Goal: Information Seeking & Learning: Check status

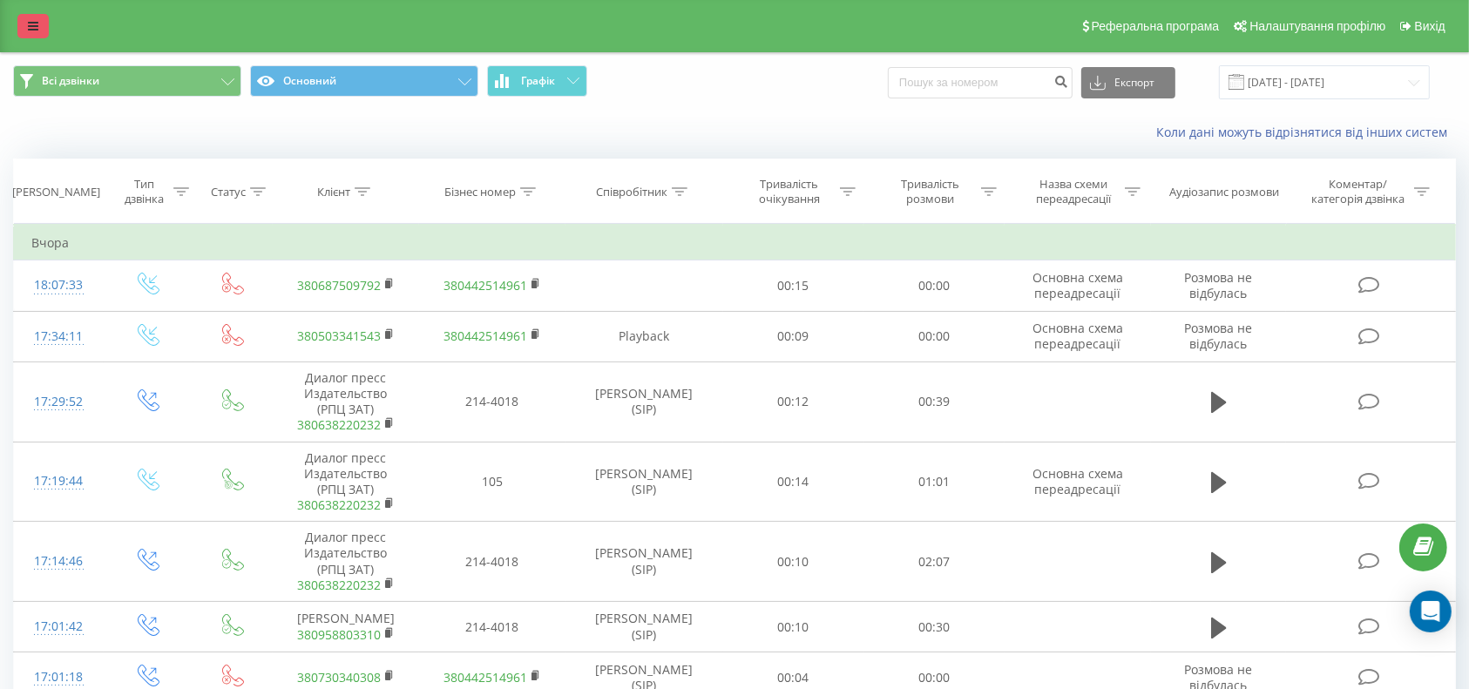
click at [28, 17] on link at bounding box center [32, 26] width 31 height 24
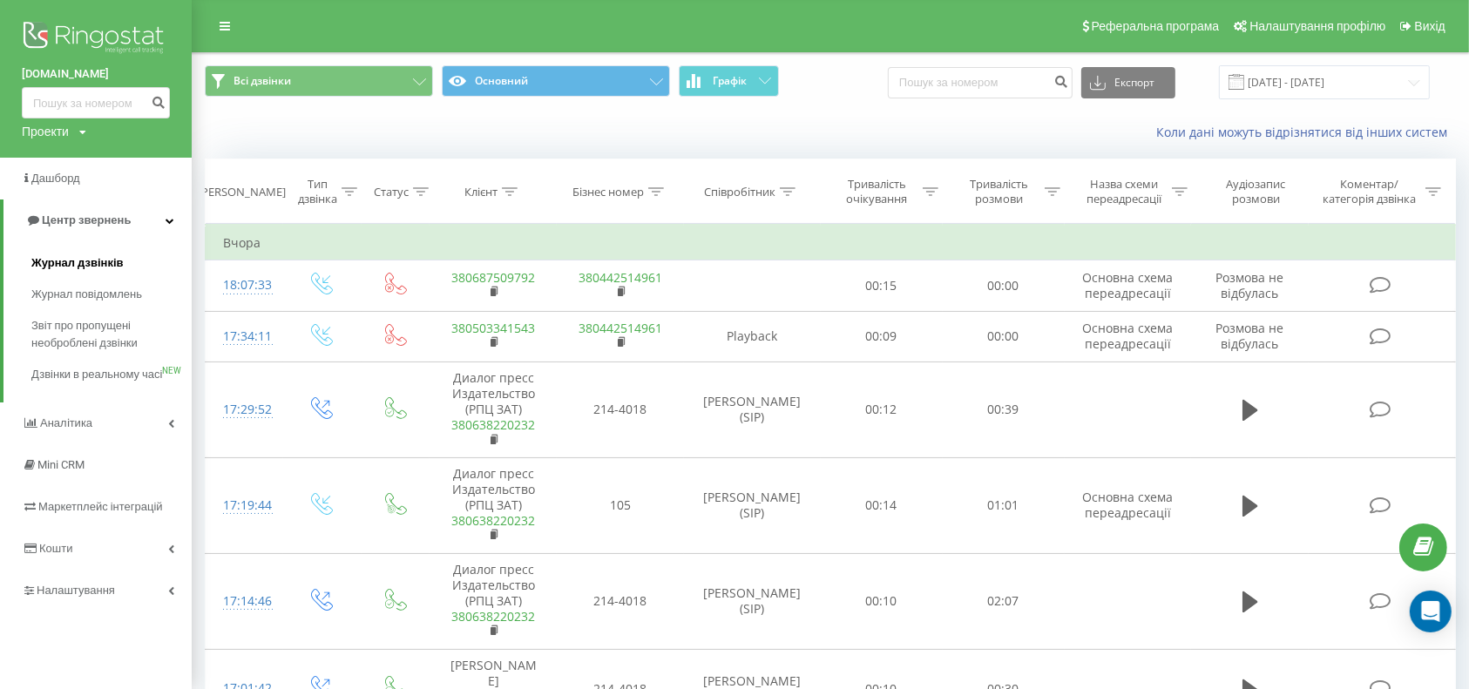
click at [57, 254] on span "Журнал дзвінків" at bounding box center [77, 262] width 92 height 17
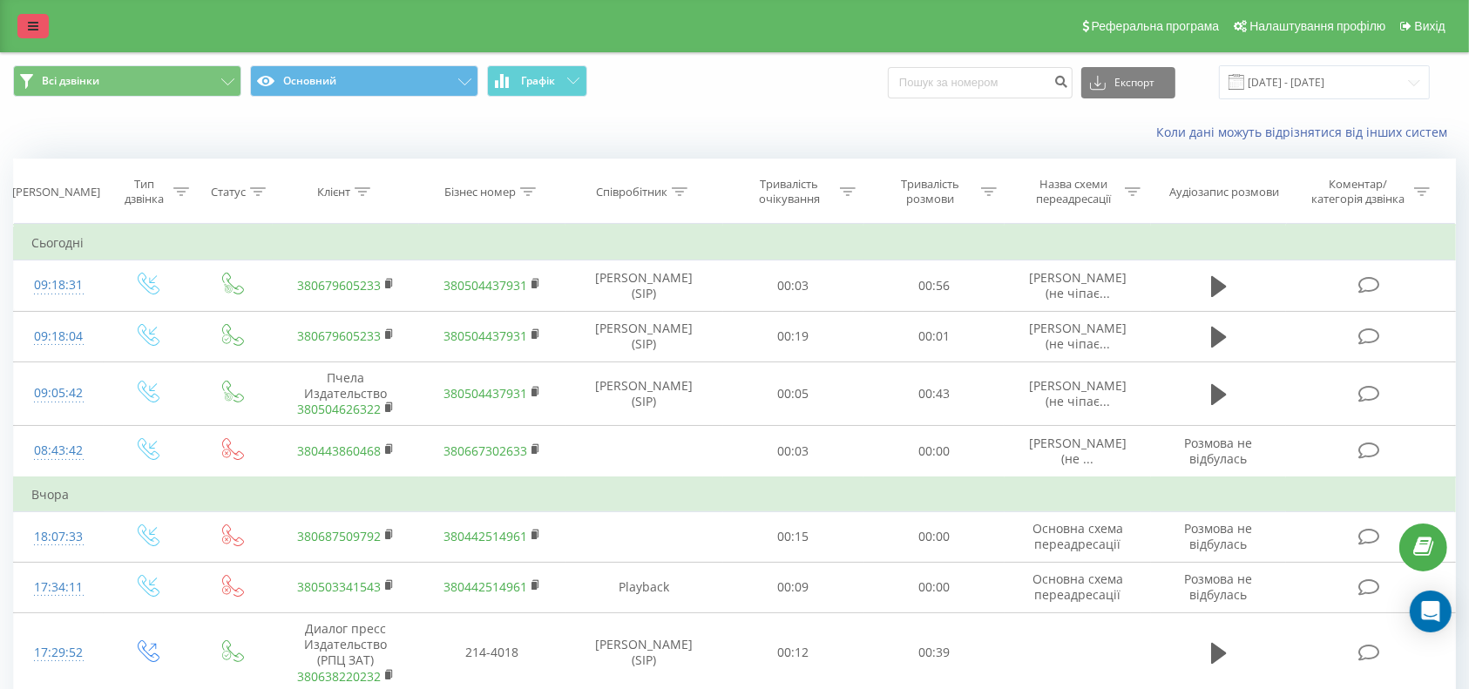
click at [28, 29] on icon at bounding box center [33, 26] width 10 height 12
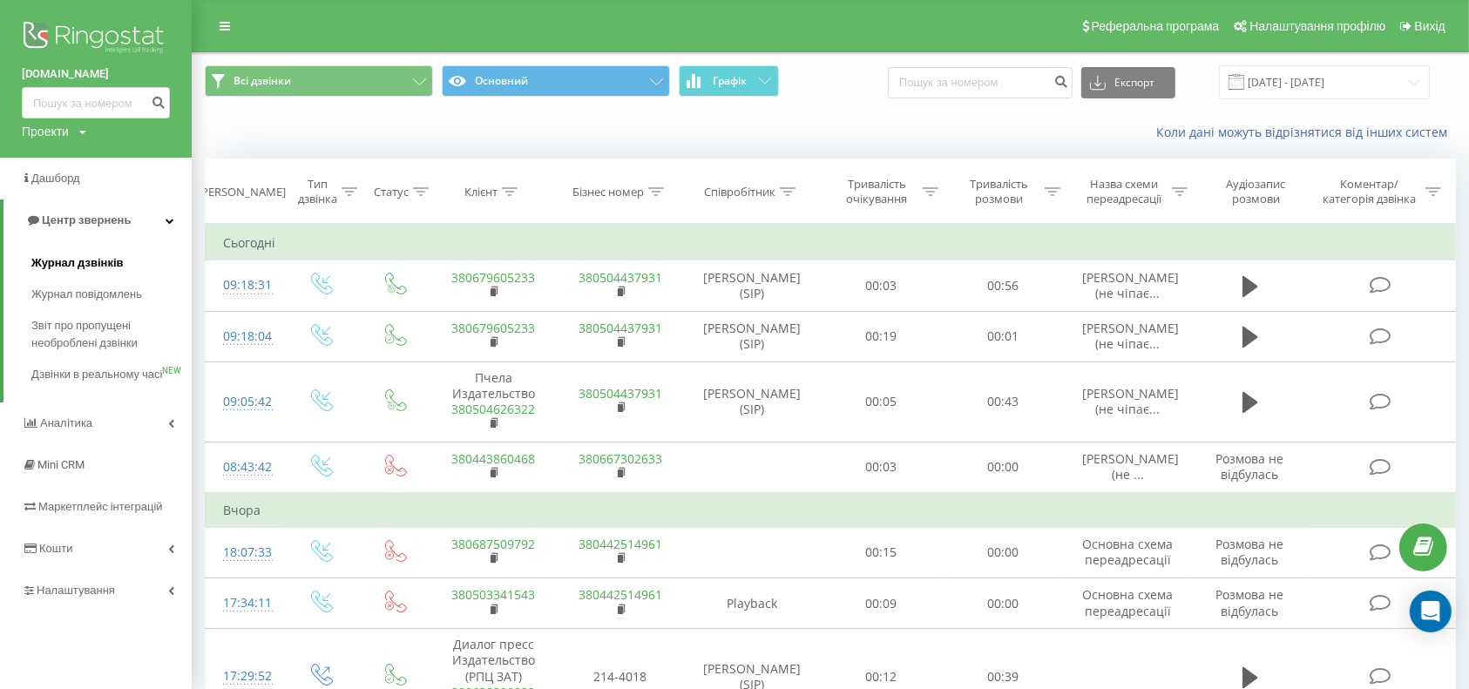
click at [79, 253] on link "Журнал дзвінків" at bounding box center [111, 262] width 160 height 31
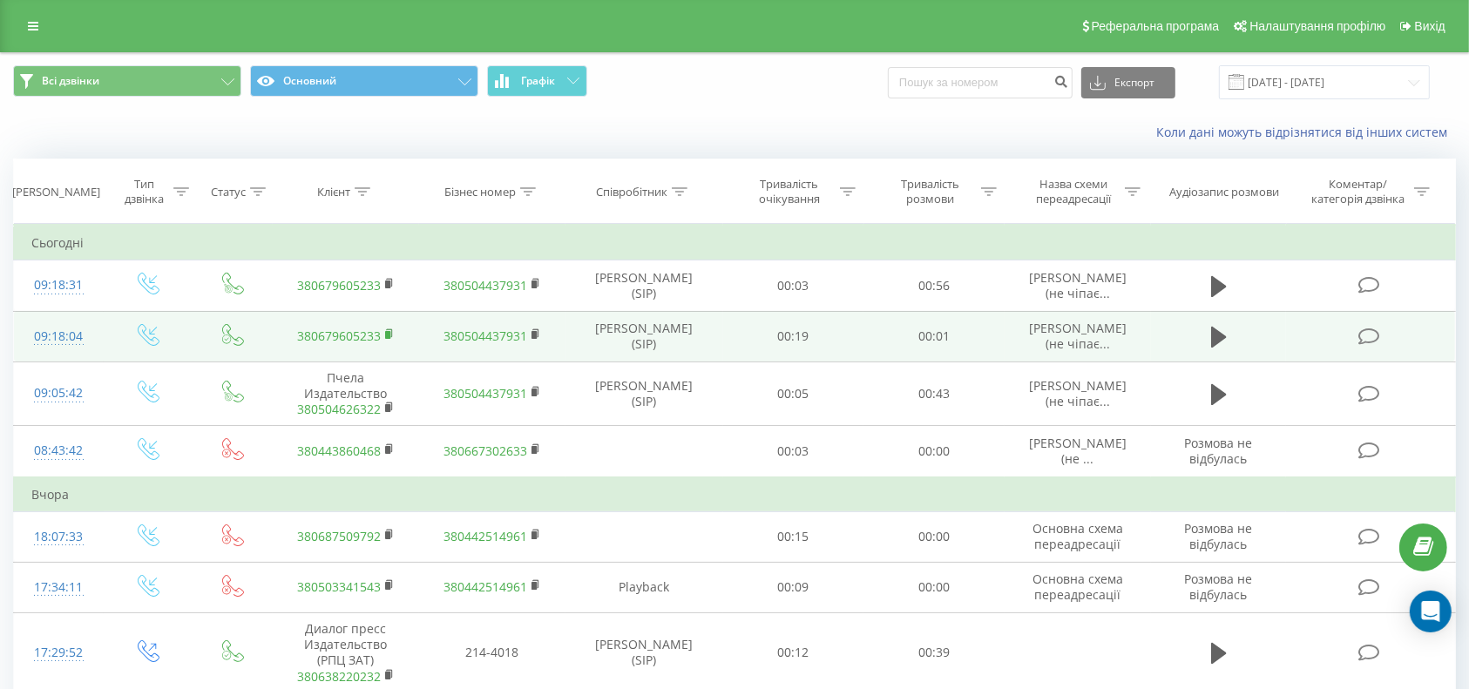
click at [387, 328] on icon at bounding box center [390, 334] width 10 height 12
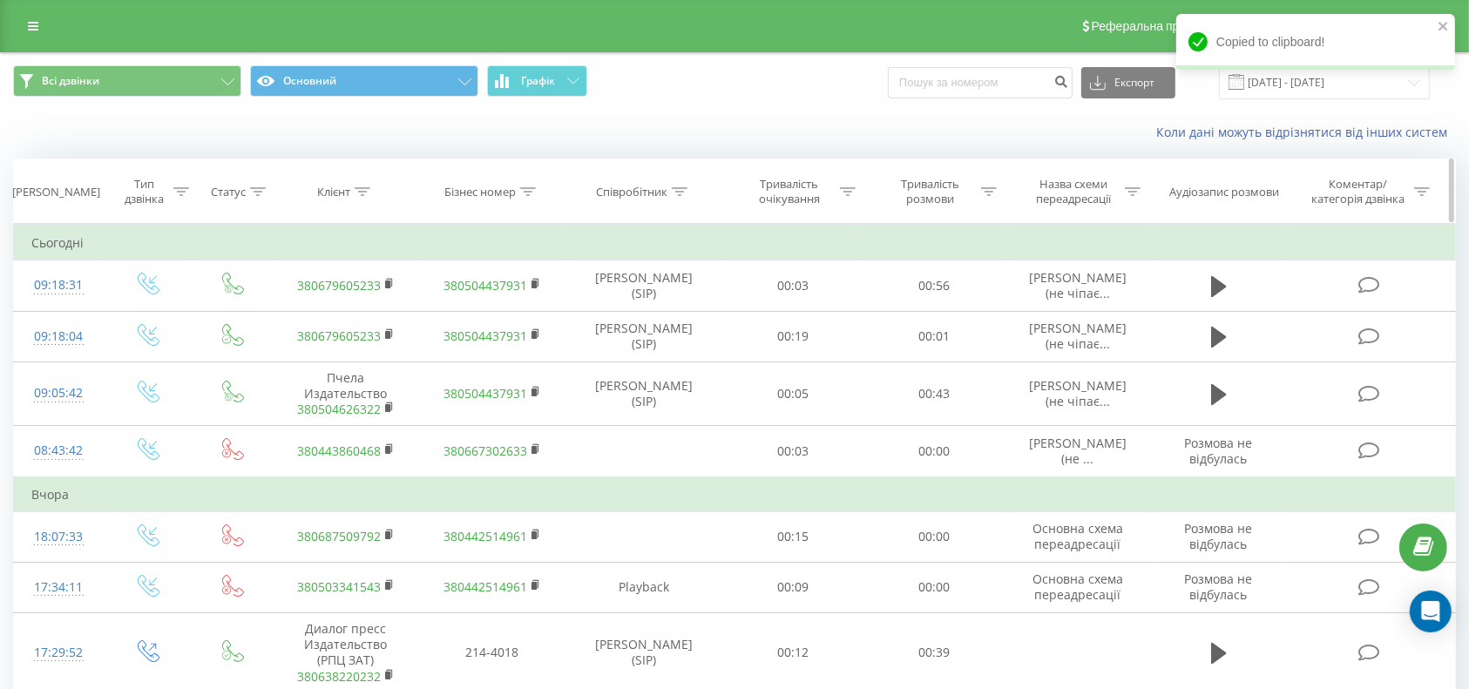
click at [362, 183] on th "Клієнт" at bounding box center [346, 191] width 146 height 64
click at [357, 194] on icon at bounding box center [362, 191] width 16 height 9
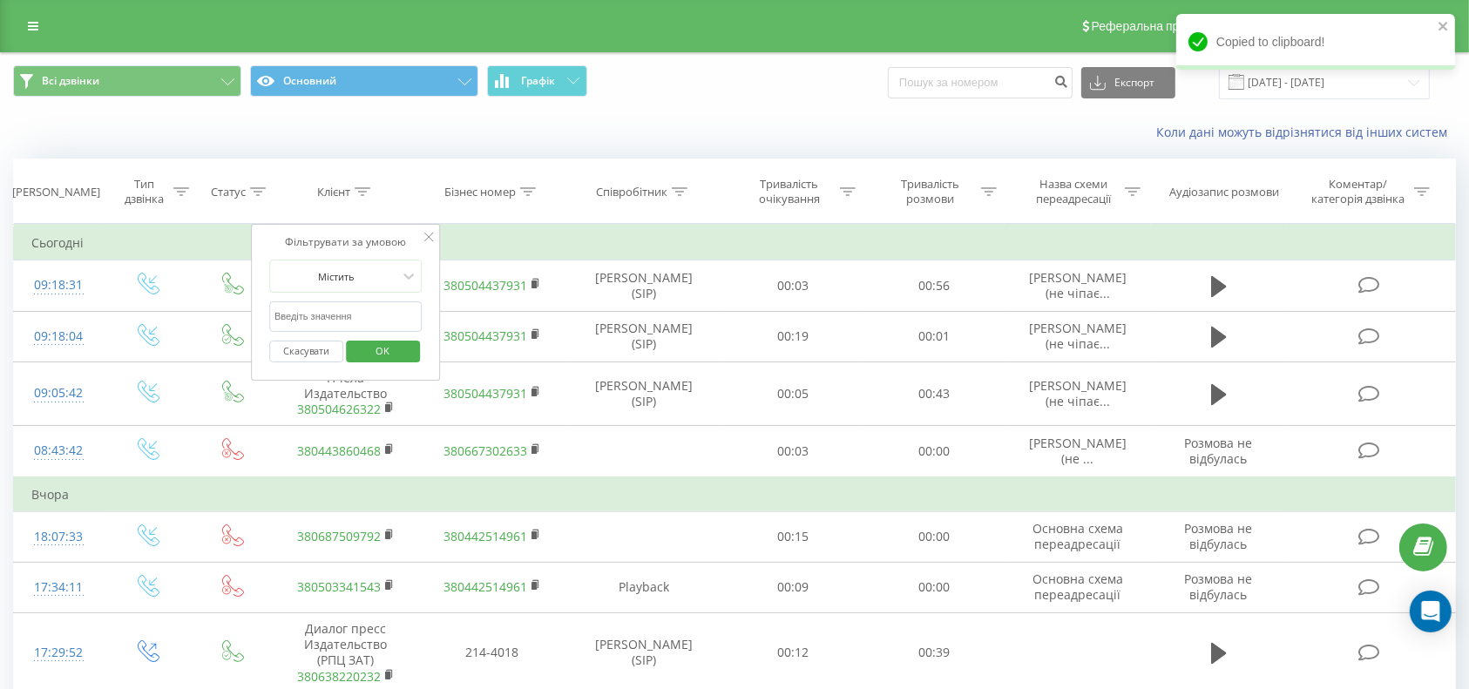
drag, startPoint x: 308, startPoint y: 321, endPoint x: 351, endPoint y: 324, distance: 42.8
click at [308, 321] on input "text" at bounding box center [345, 316] width 153 height 30
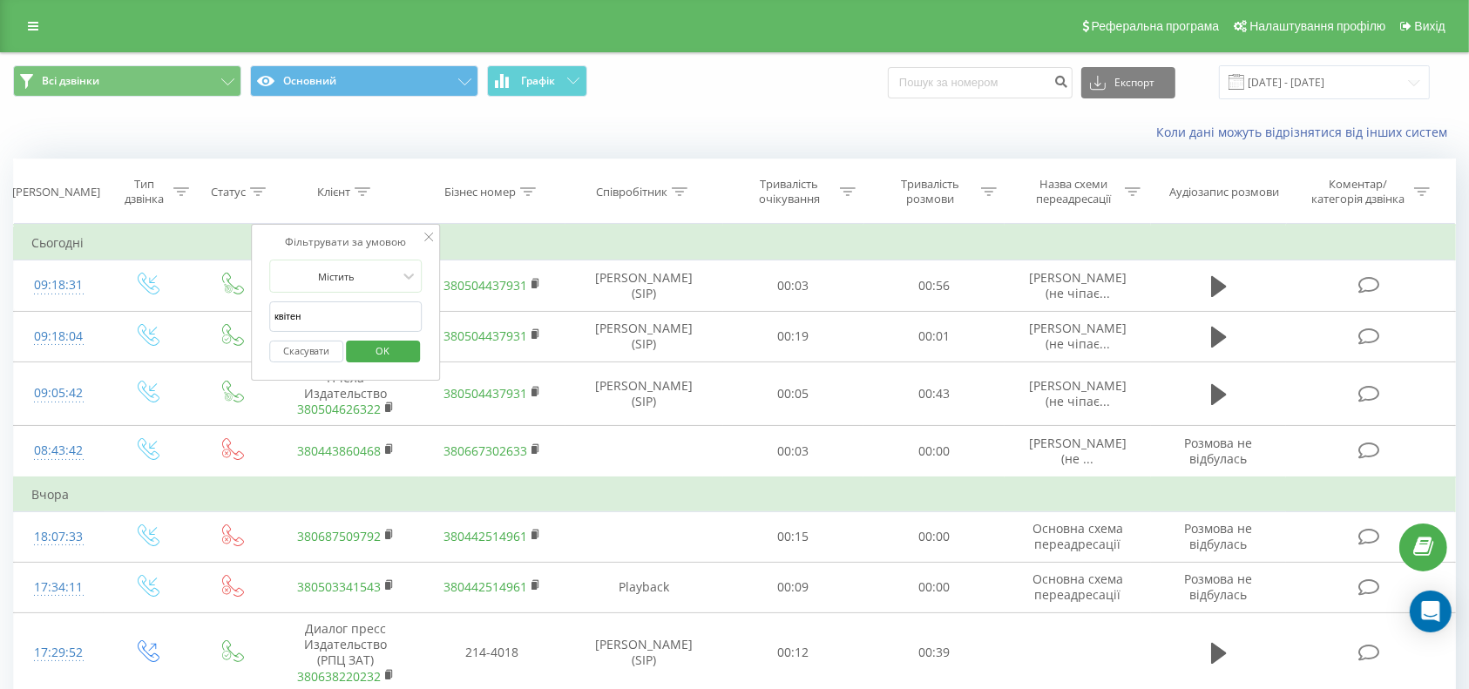
type input "квітень"
click button "OK" at bounding box center [383, 352] width 74 height 22
